Goal: Navigation & Orientation: Go to known website

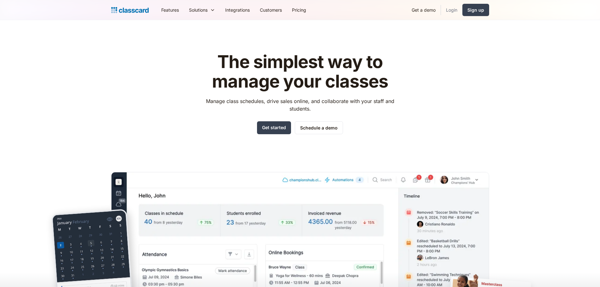
click at [446, 10] on link "Login" at bounding box center [451, 10] width 21 height 14
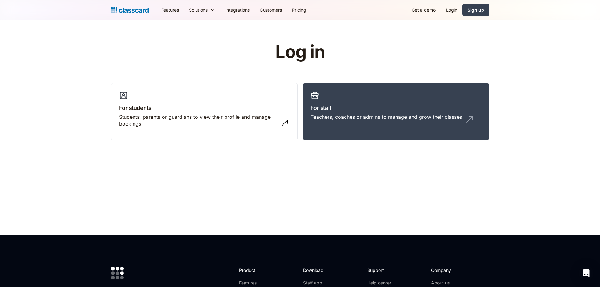
click at [450, 11] on link "Login" at bounding box center [451, 10] width 21 height 14
